Goal: Information Seeking & Learning: Learn about a topic

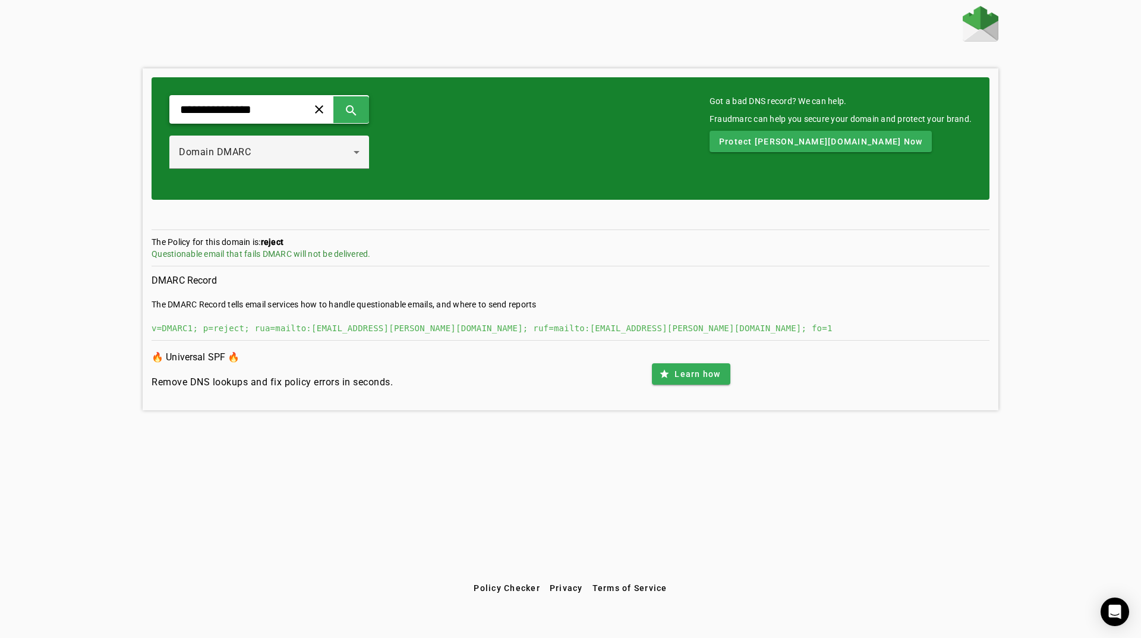
click at [286, 112] on input "**********" at bounding box center [234, 109] width 110 height 14
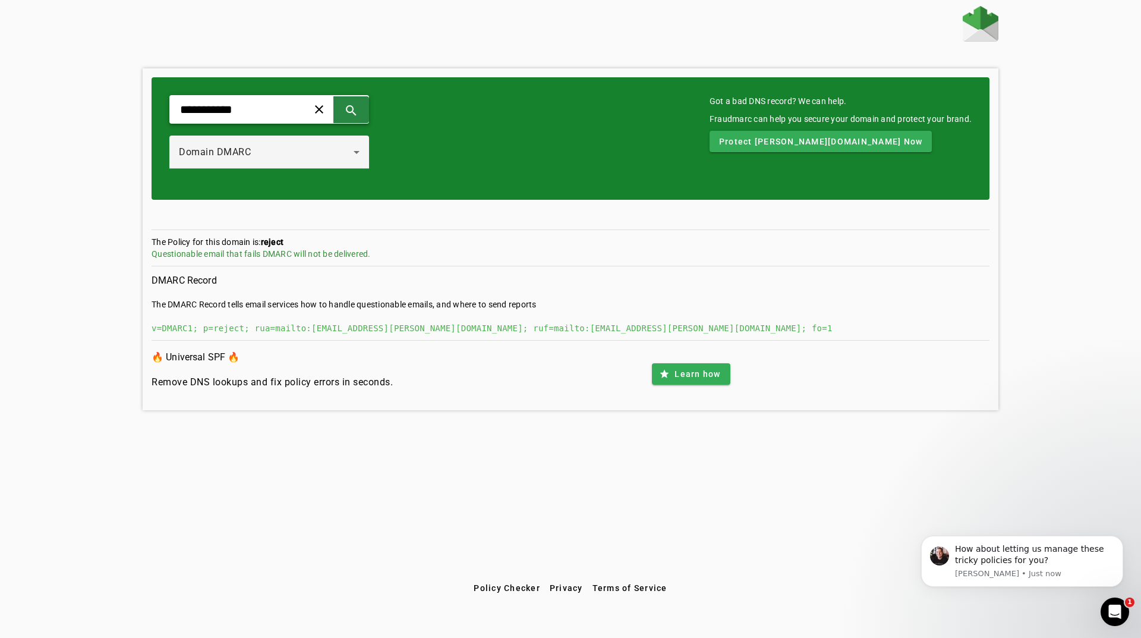
type input "**********"
click at [366, 97] on span at bounding box center [351, 109] width 29 height 29
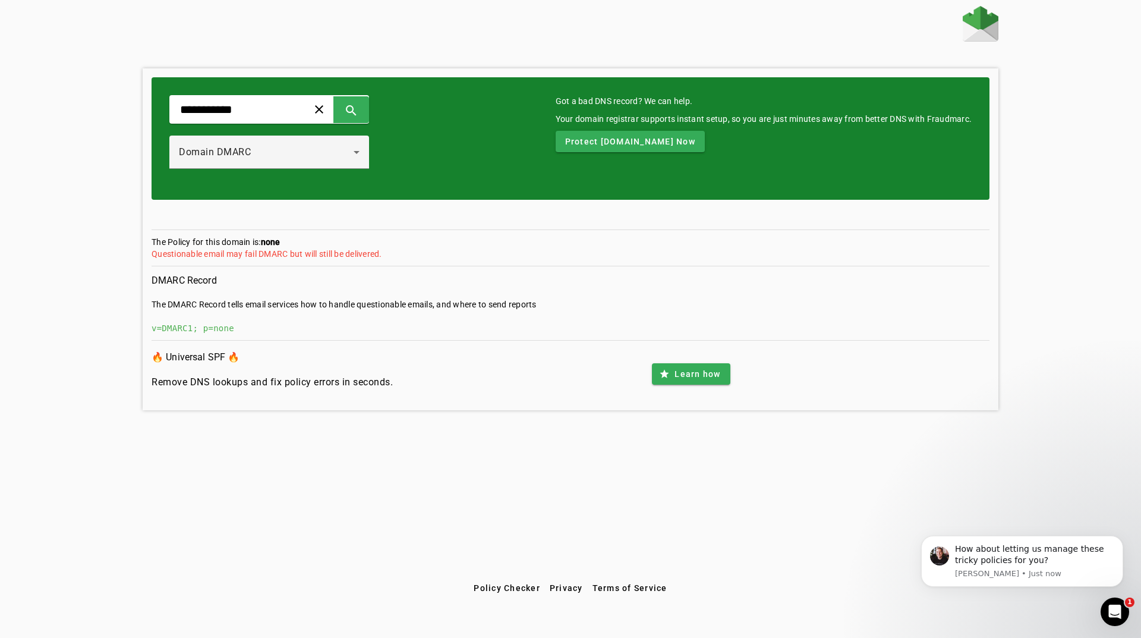
click at [310, 254] on div "Questionable email may fail DMARC but will still be delivered." at bounding box center [571, 254] width 838 height 12
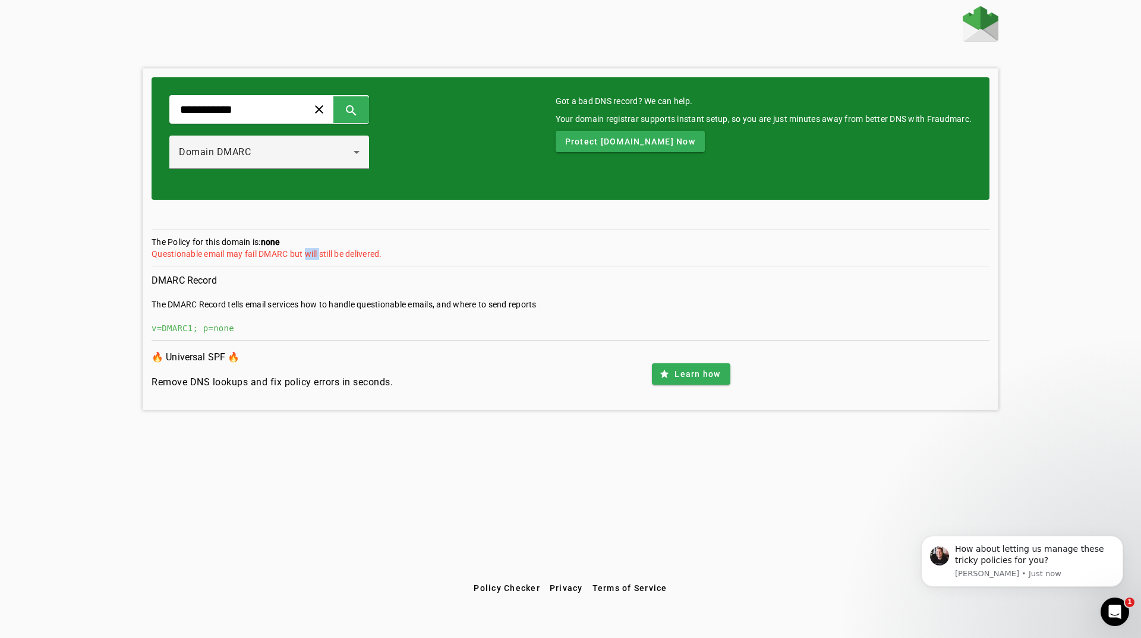
click at [310, 254] on div "Questionable email may fail DMARC but will still be delivered." at bounding box center [571, 254] width 838 height 12
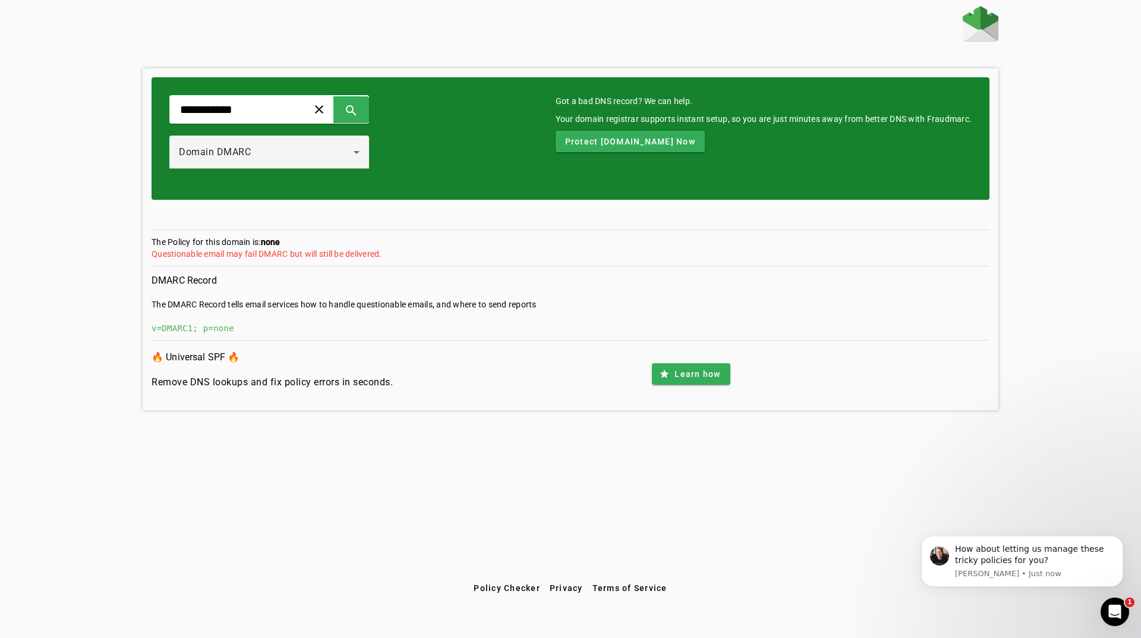
click at [310, 254] on div "Questionable email may fail DMARC but will still be delivered." at bounding box center [571, 254] width 838 height 12
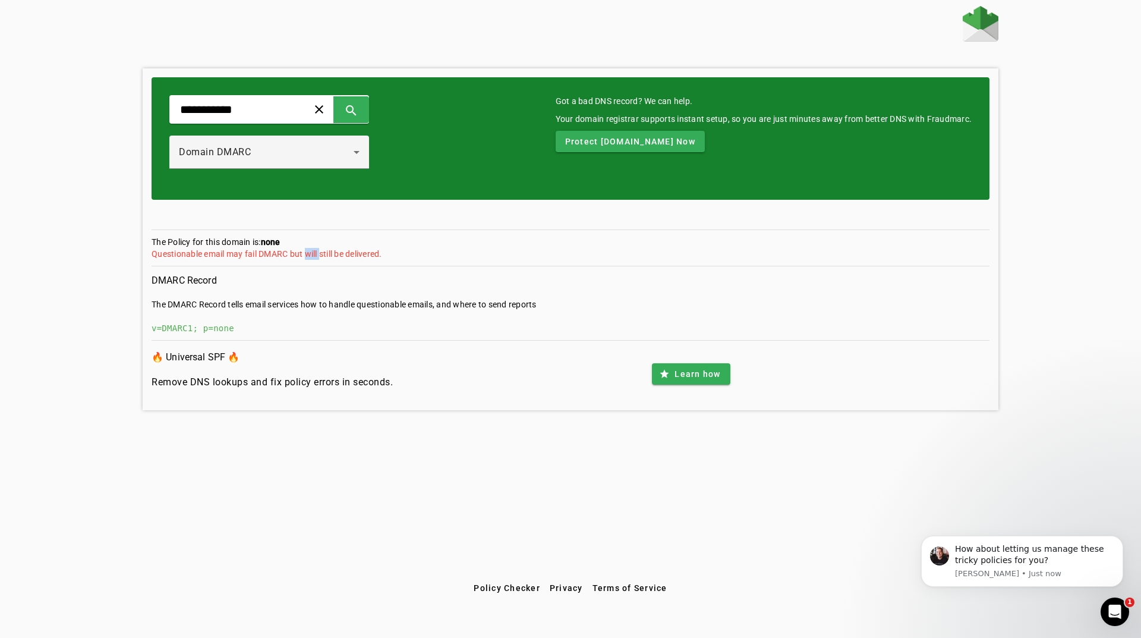
click at [310, 254] on div "Questionable email may fail DMARC but will still be delivered." at bounding box center [571, 254] width 838 height 12
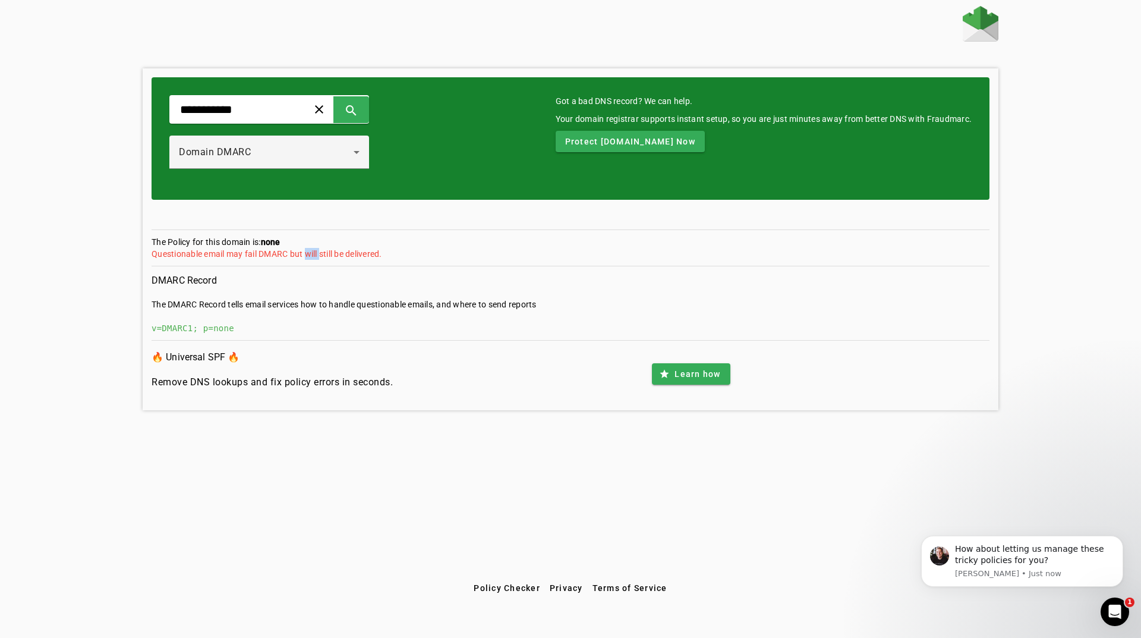
click at [310, 254] on div "Questionable email may fail DMARC but will still be delivered." at bounding box center [571, 254] width 838 height 12
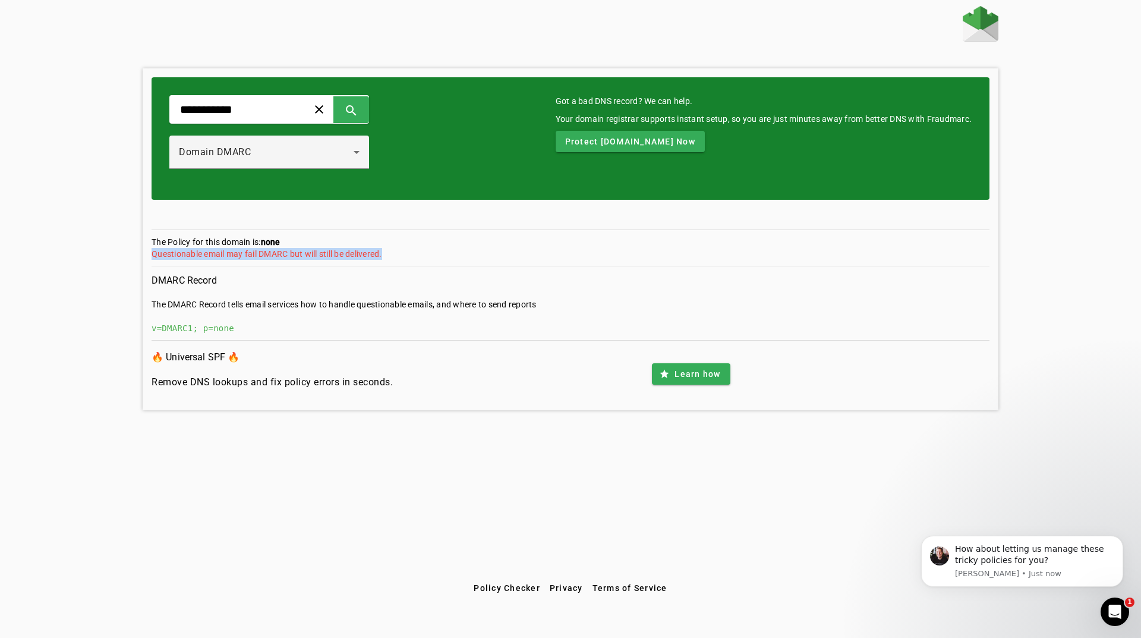
click at [310, 254] on div "Questionable email may fail DMARC but will still be delivered." at bounding box center [571, 254] width 838 height 12
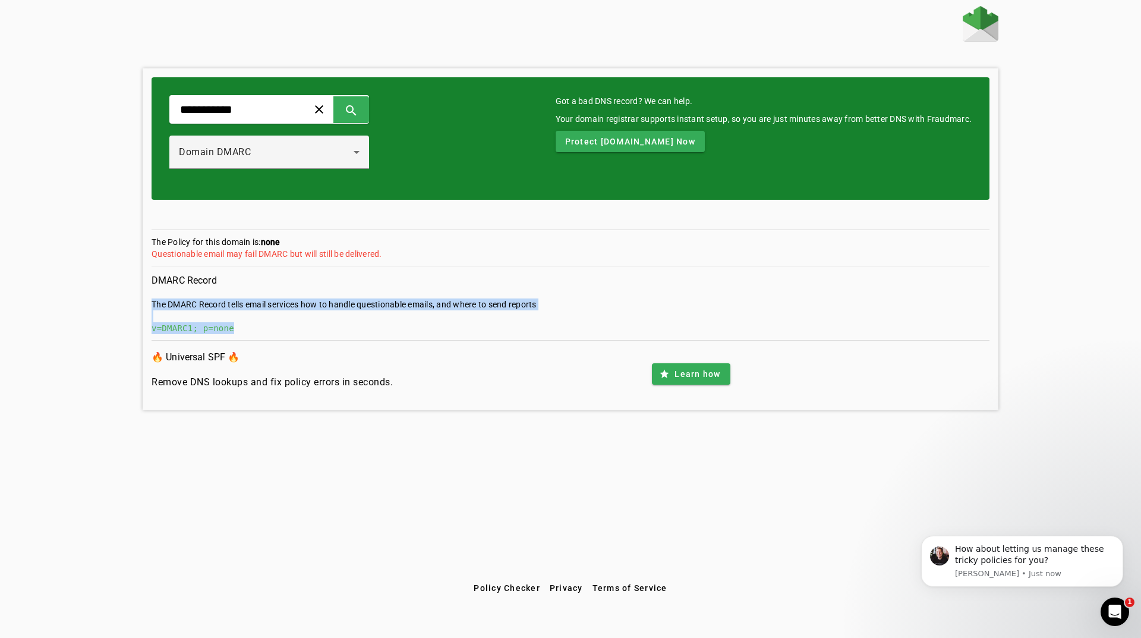
drag, startPoint x: 260, startPoint y: 323, endPoint x: 127, endPoint y: 302, distance: 134.3
click at [127, 302] on div "**********" at bounding box center [570, 291] width 1141 height 571
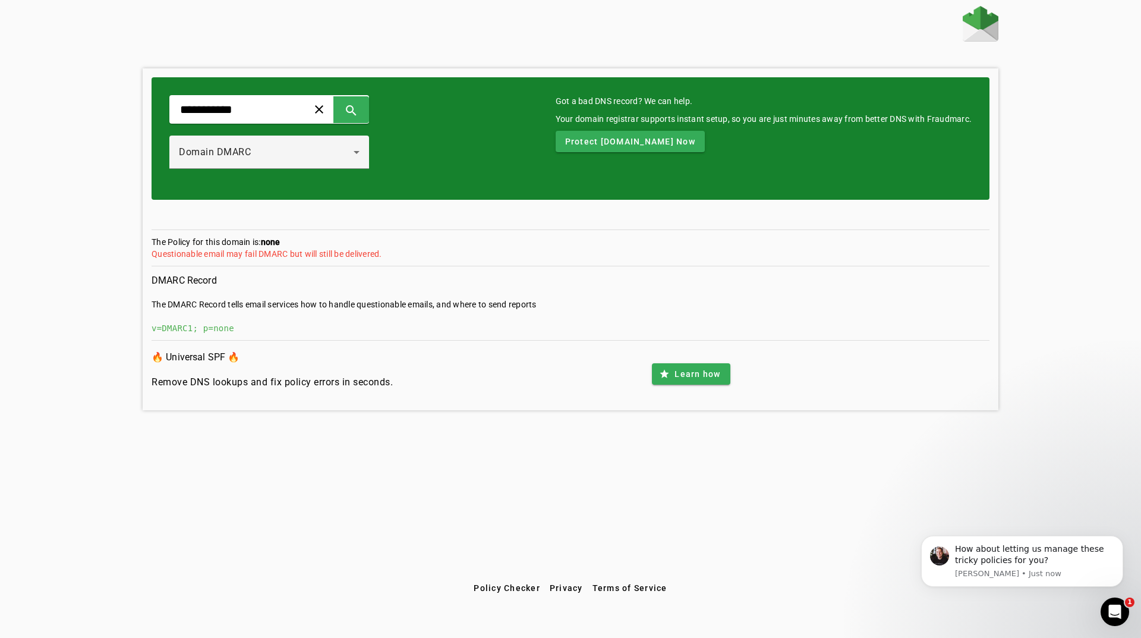
click at [325, 336] on section "DMARC Record The DMARC Record tells email services how to handle questionable e…" at bounding box center [571, 306] width 838 height 68
drag, startPoint x: 395, startPoint y: 384, endPoint x: 130, endPoint y: 350, distance: 266.7
click at [130, 350] on div "**********" at bounding box center [570, 291] width 1141 height 571
click at [423, 386] on div "🔥 Universal SPF 🔥 Remove DNS lookups and fix policy errors in seconds. star Lea…" at bounding box center [571, 374] width 838 height 55
click at [509, 389] on div "🔥 Universal SPF 🔥 Remove DNS lookups and fix policy errors in seconds. star Lea…" at bounding box center [571, 374] width 838 height 55
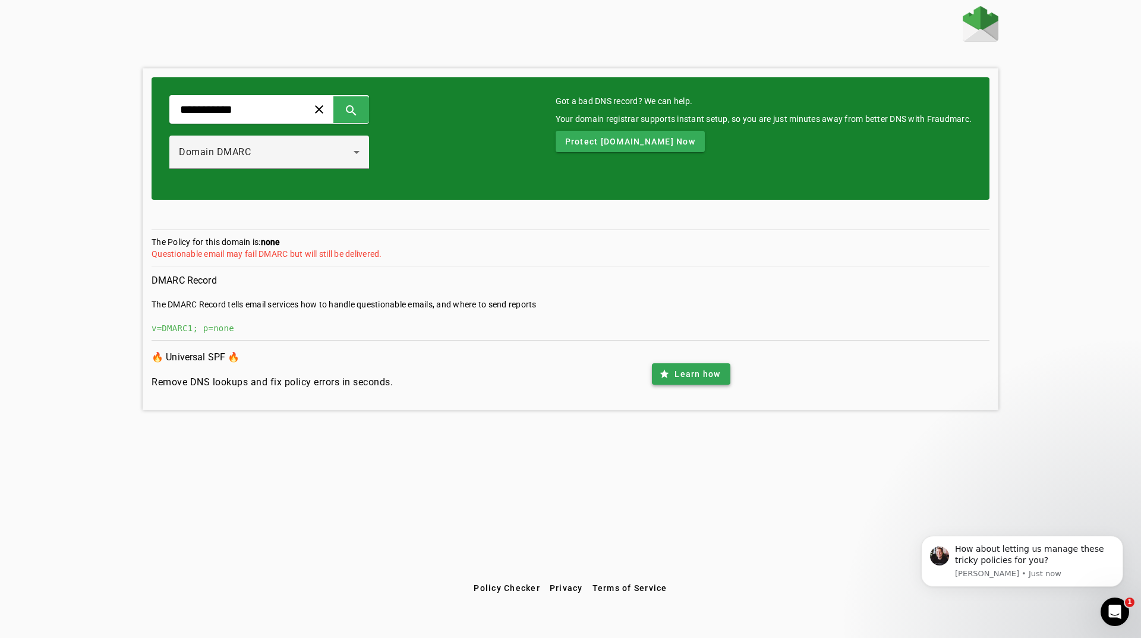
click at [685, 375] on span "Learn how" at bounding box center [698, 374] width 46 height 12
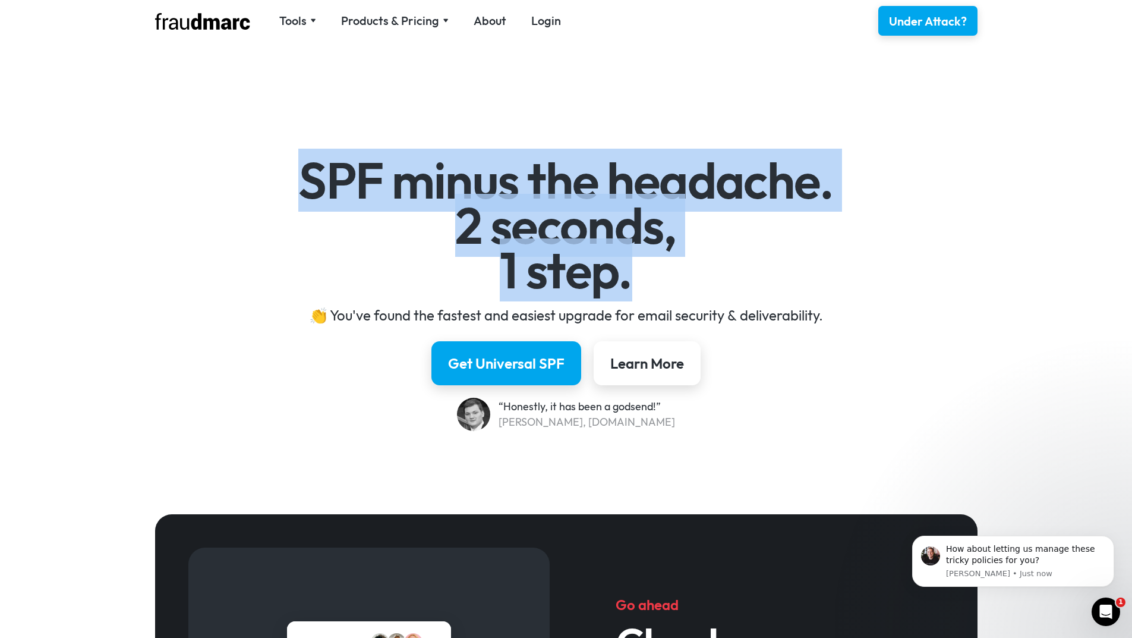
drag, startPoint x: 295, startPoint y: 178, endPoint x: 709, endPoint y: 287, distance: 427.0
click at [709, 287] on h1 "SPF minus the headache. 2 seconds, 1 step." at bounding box center [566, 225] width 690 height 135
click at [678, 283] on h1 "SPF minus the headache. 2 seconds, 1 step." at bounding box center [566, 225] width 690 height 135
drag, startPoint x: 678, startPoint y: 283, endPoint x: 284, endPoint y: 165, distance: 410.7
click at [284, 165] on h1 "SPF minus the headache. 2 seconds, 1 step." at bounding box center [566, 225] width 690 height 135
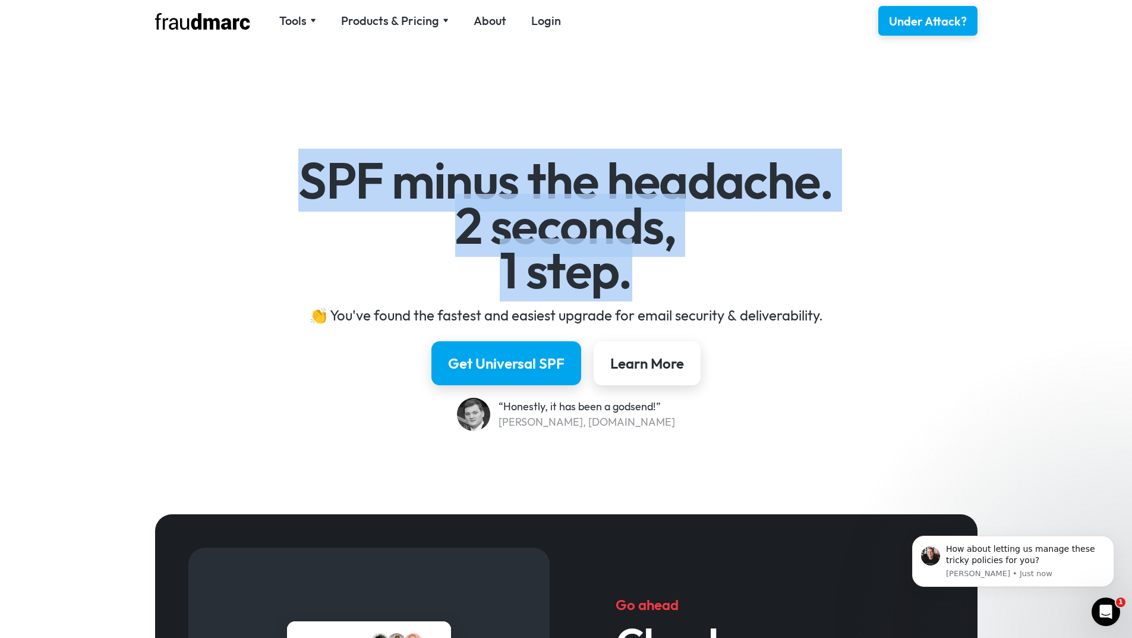
click at [587, 229] on h1 "SPF minus the headache. 2 seconds, 1 step." at bounding box center [566, 225] width 690 height 135
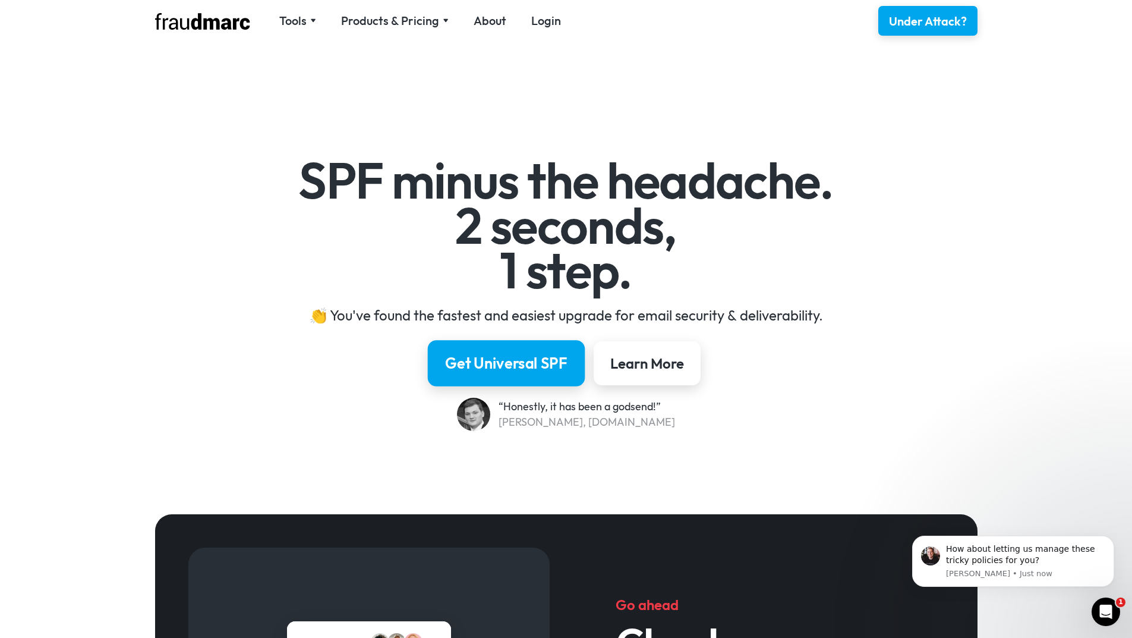
click at [499, 347] on link "Get Universal SPF" at bounding box center [507, 363] width 158 height 46
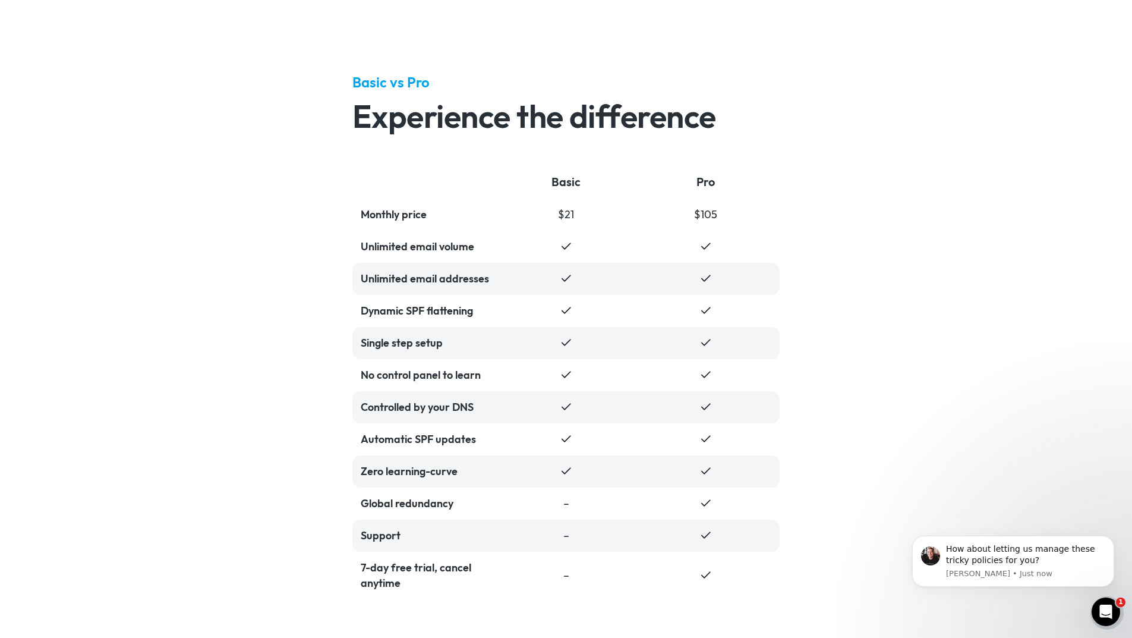
scroll to position [2430, 0]
